Goal: Entertainment & Leisure: Consume media (video, audio)

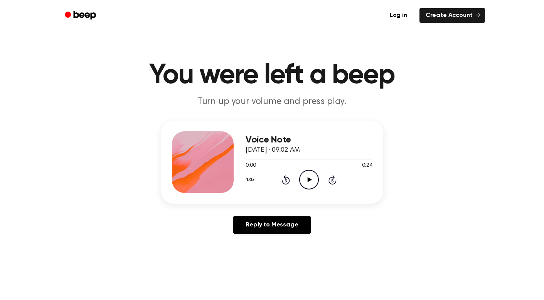
click at [312, 178] on icon "Play Audio" at bounding box center [309, 180] width 20 height 20
click at [274, 159] on div at bounding box center [279, 159] width 67 height 1
click at [278, 161] on div at bounding box center [309, 159] width 126 height 6
click at [256, 159] on div at bounding box center [263, 159] width 34 height 1
click at [275, 157] on span at bounding box center [278, 159] width 6 height 6
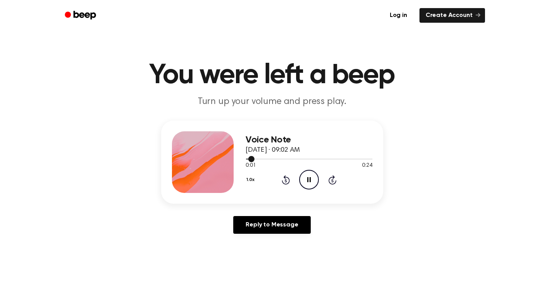
click at [249, 159] on span at bounding box center [251, 159] width 6 height 6
click at [239, 161] on div "Voice Note October 8, 2025 · 09:02 AM 0:00 0:24 Your browser does not support t…" at bounding box center [272, 162] width 222 height 83
click at [259, 157] on div at bounding box center [309, 159] width 126 height 6
click at [250, 159] on div at bounding box center [255, 159] width 18 height 1
click at [306, 180] on icon "Play Audio" at bounding box center [309, 180] width 20 height 20
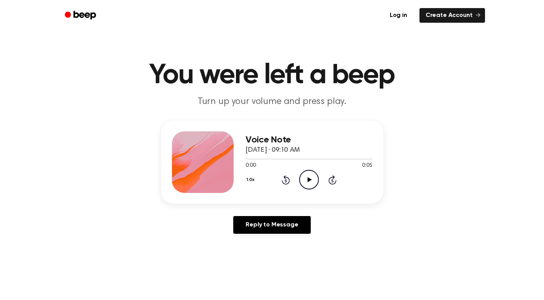
click at [308, 179] on icon at bounding box center [310, 179] width 4 height 5
